Goal: Find specific page/section: Find specific page/section

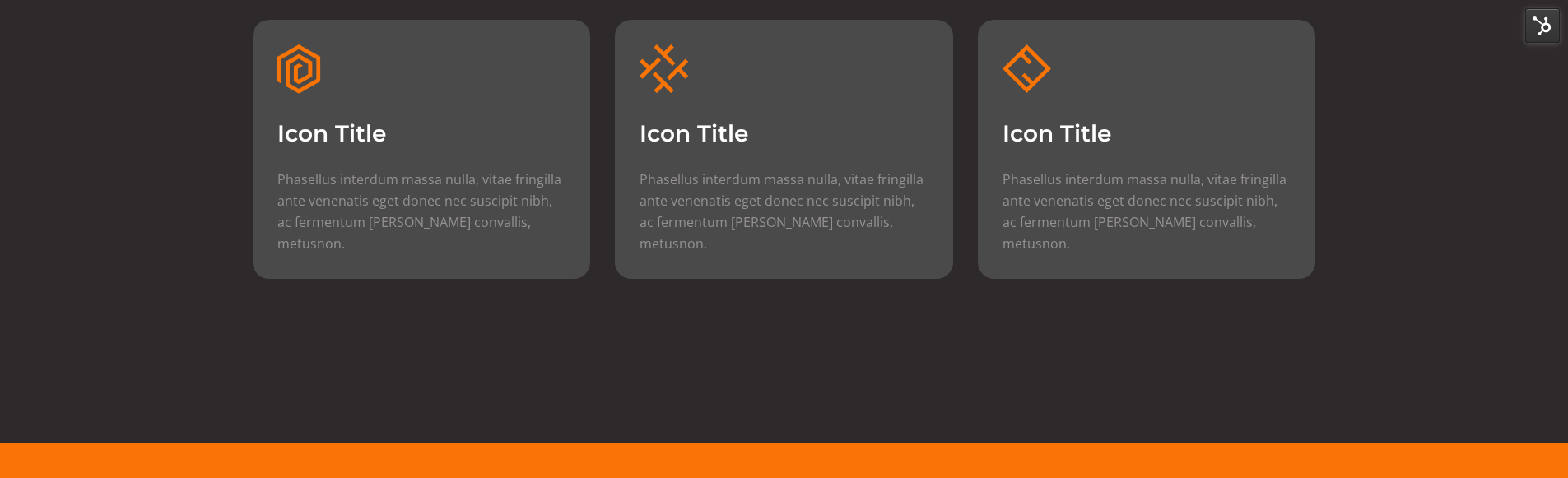
scroll to position [1811, 0]
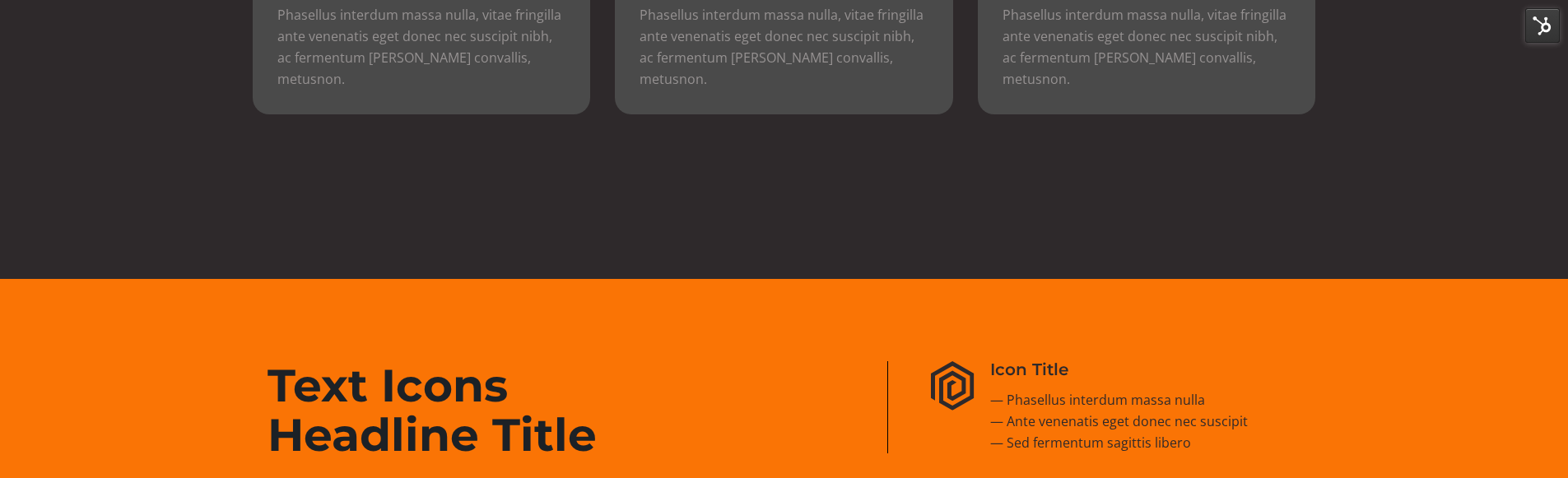
click at [1541, 39] on img at bounding box center [1543, 25] width 35 height 35
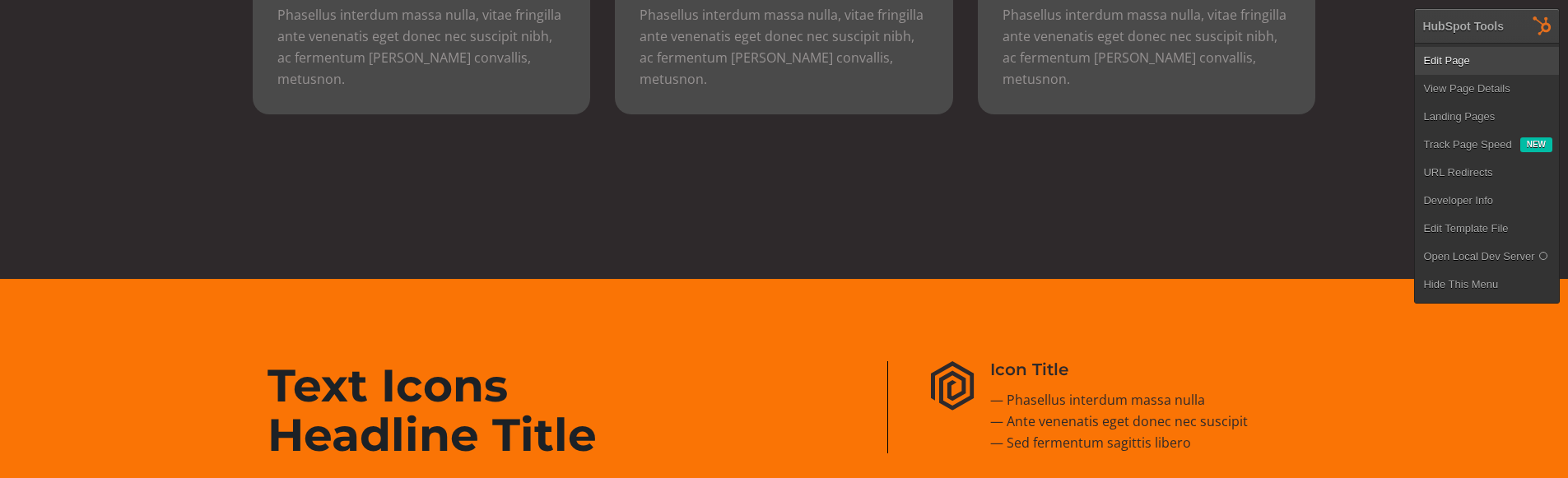
click at [1530, 64] on link "Edit Page" at bounding box center [1486, 61] width 144 height 28
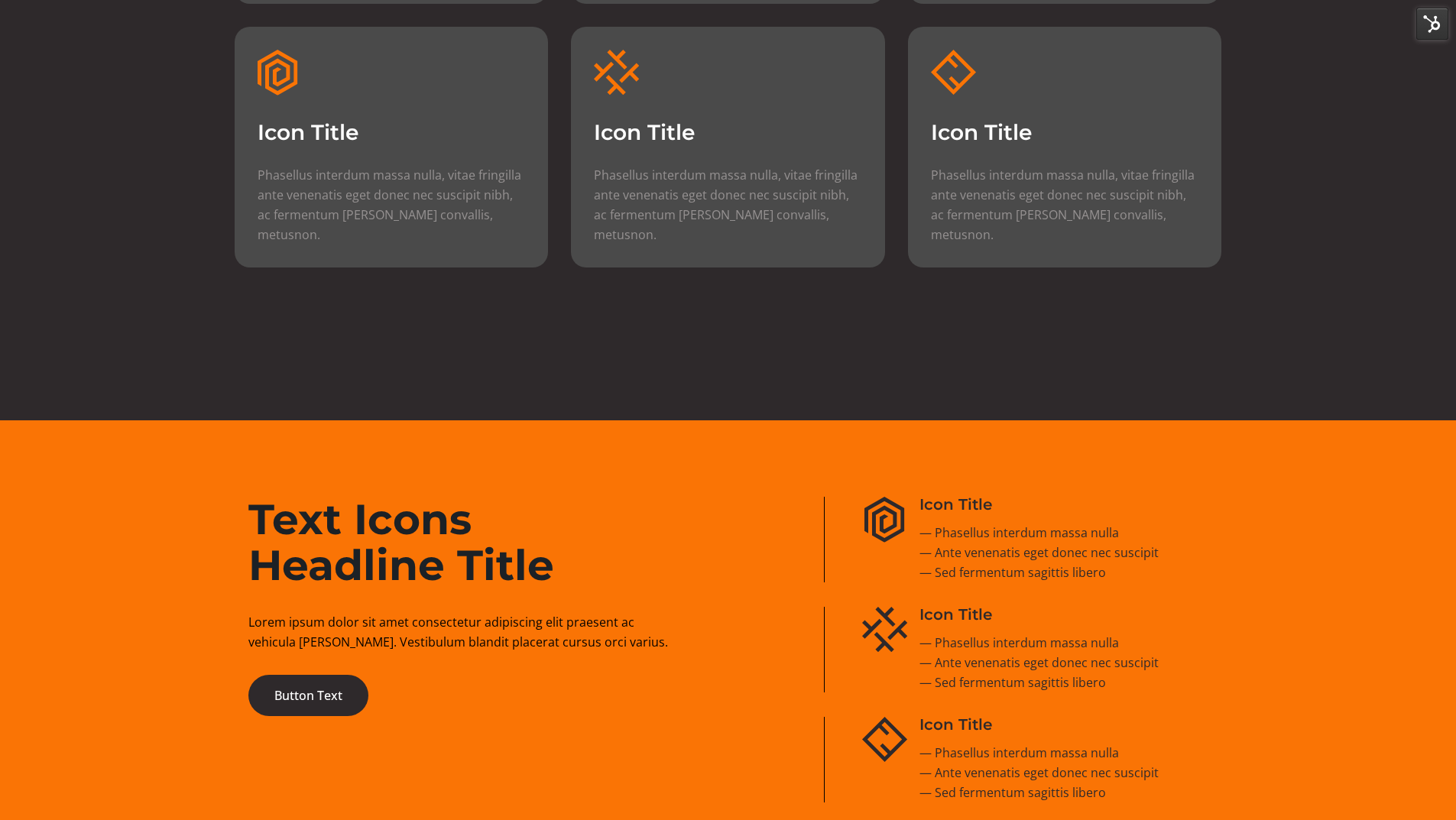
scroll to position [1376, 0]
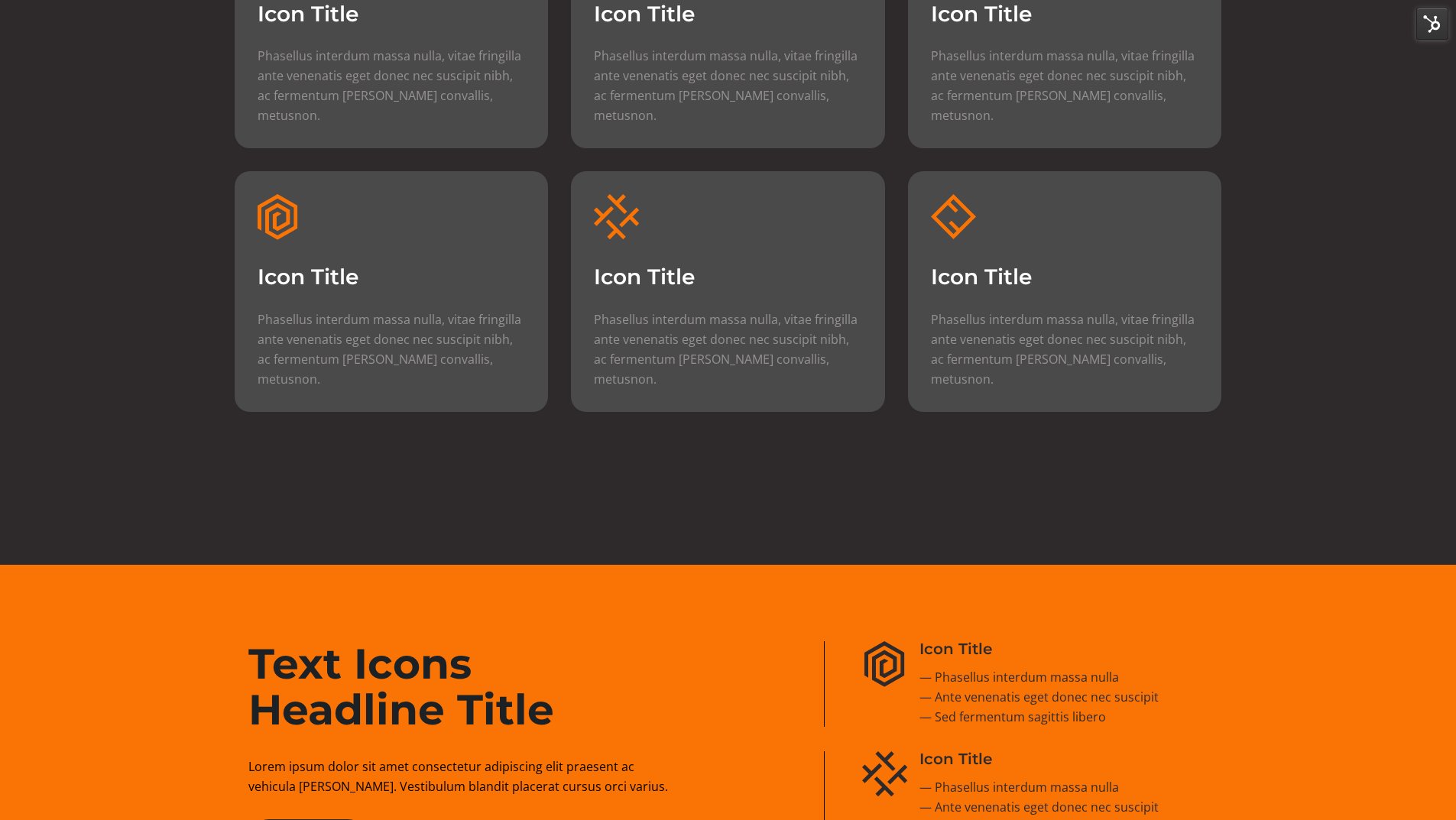
click at [1420, 31] on img at bounding box center [1432, 24] width 32 height 32
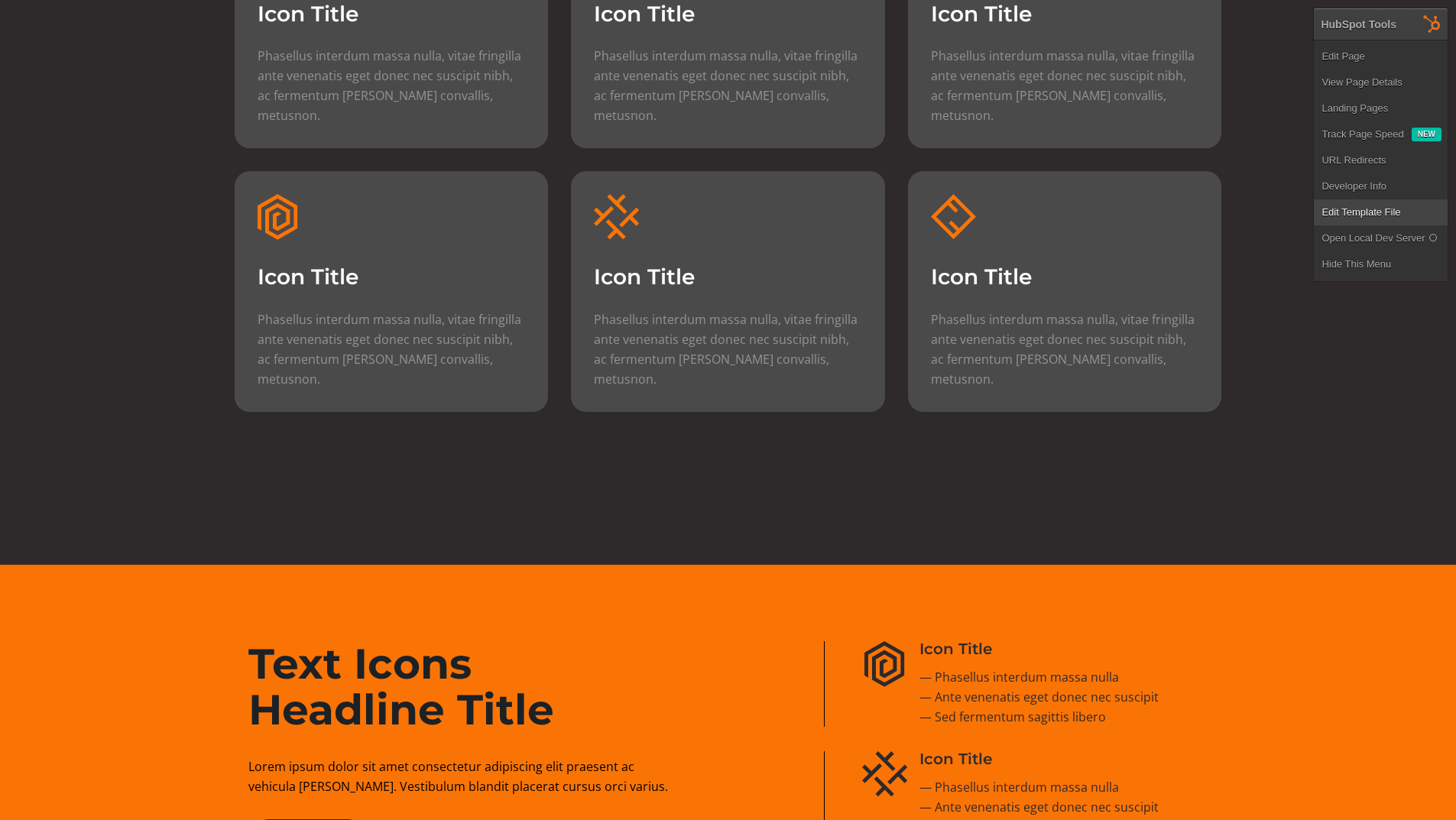
click at [1349, 203] on link "Edit Template File" at bounding box center [1380, 213] width 133 height 26
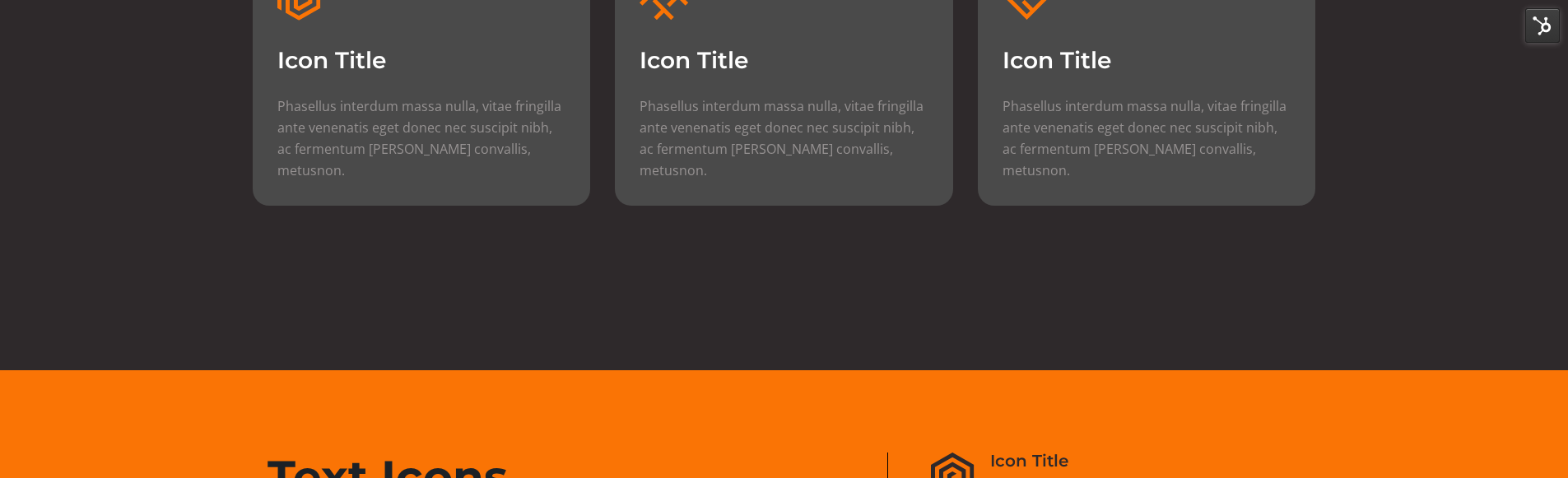
scroll to position [1728, 0]
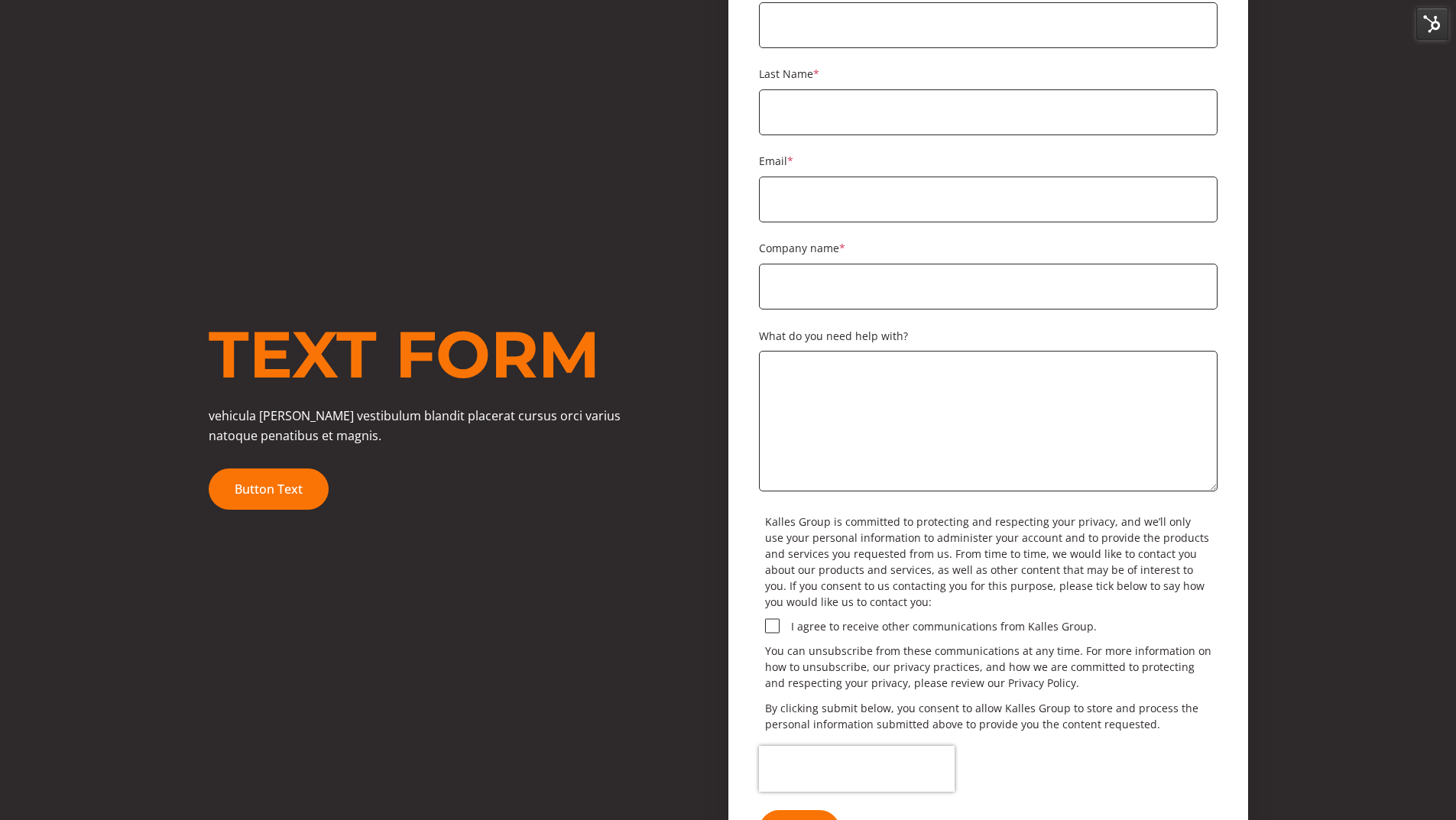
scroll to position [181, 0]
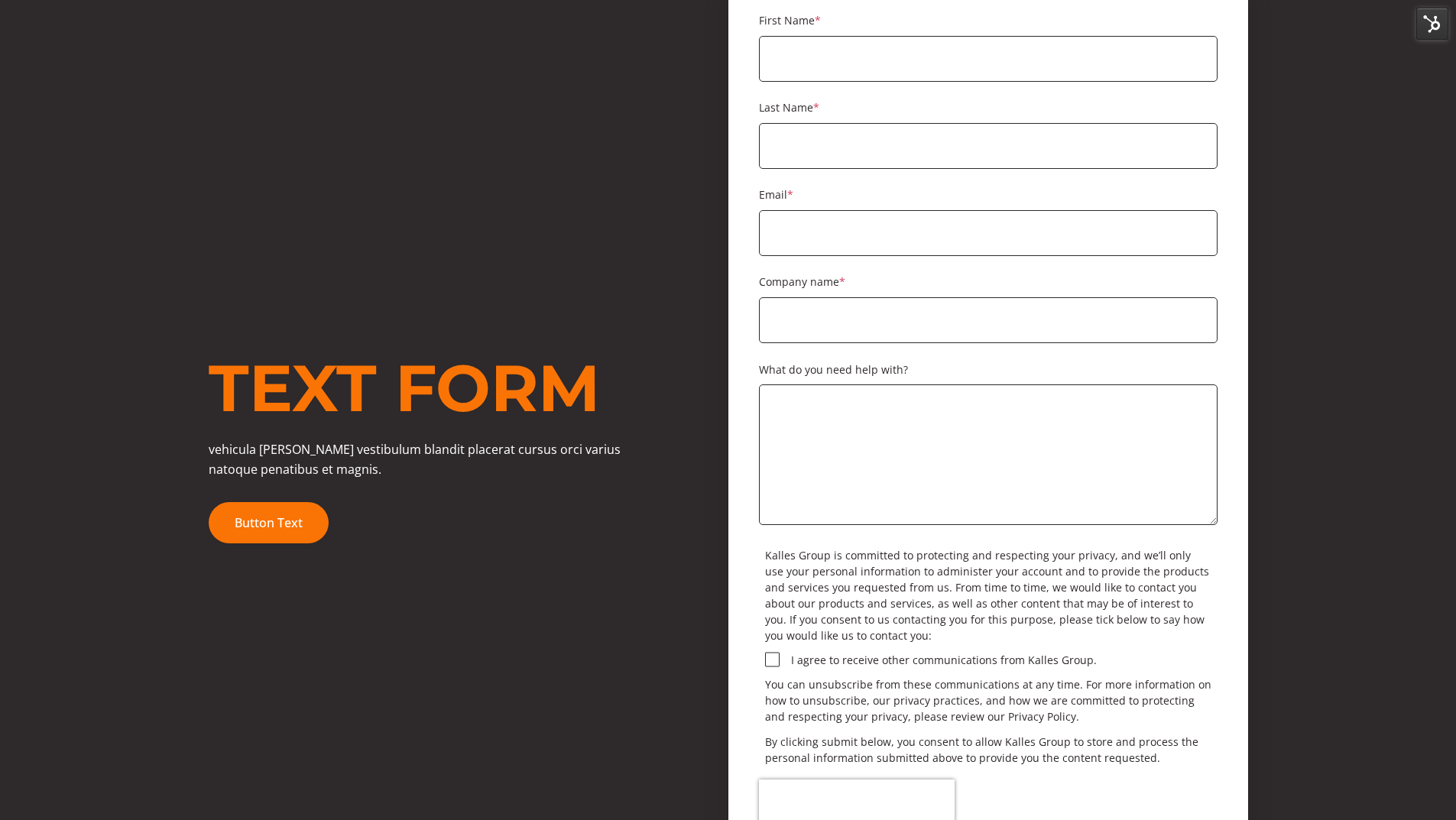
click at [382, 607] on div "Text Form vehicula [PERSON_NAME] vestibulum blandit placerat cursus orci varius…" at bounding box center [728, 448] width 1334 height 934
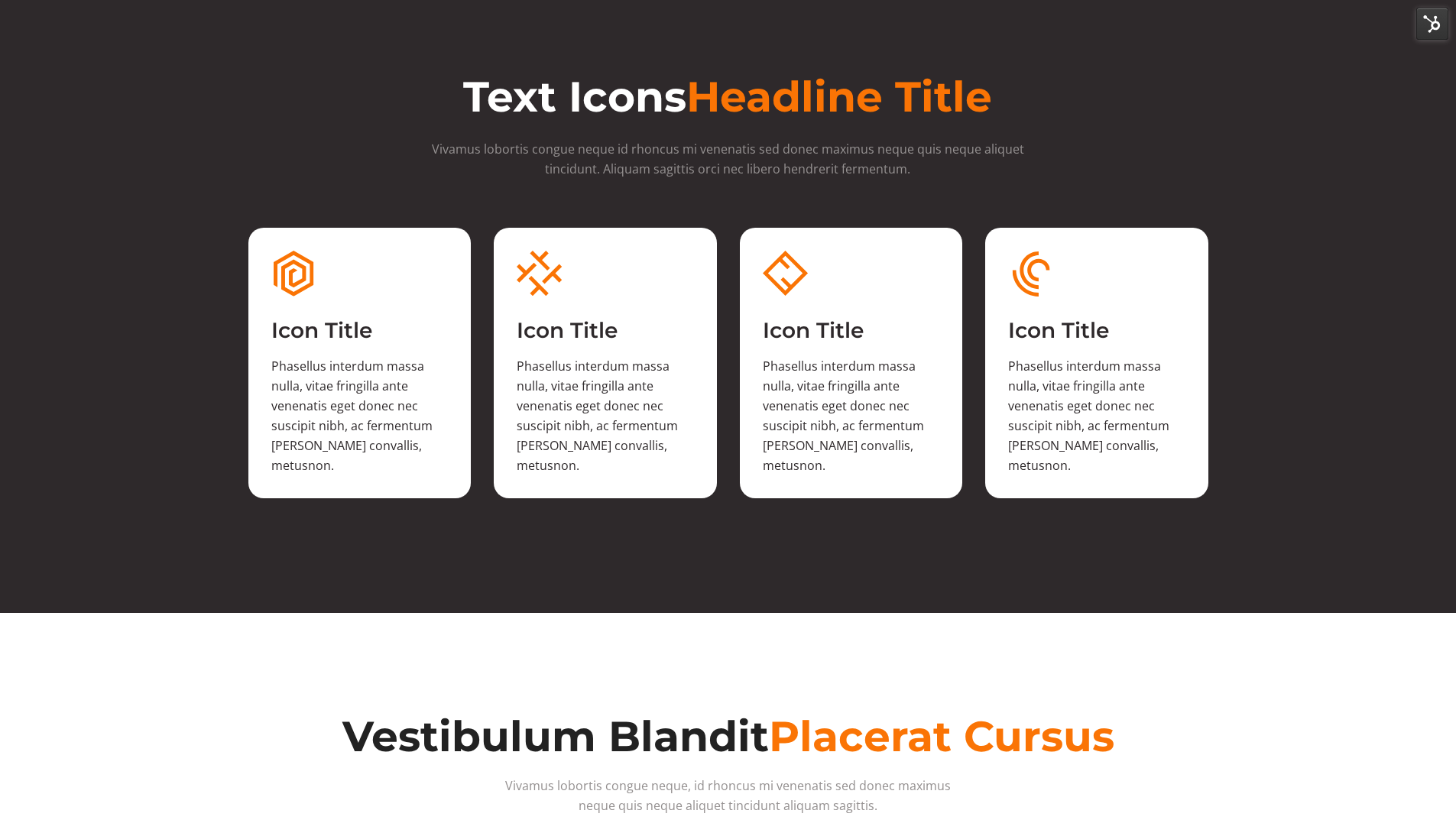
scroll to position [2627, 0]
